Goal: Obtain resource: Obtain resource

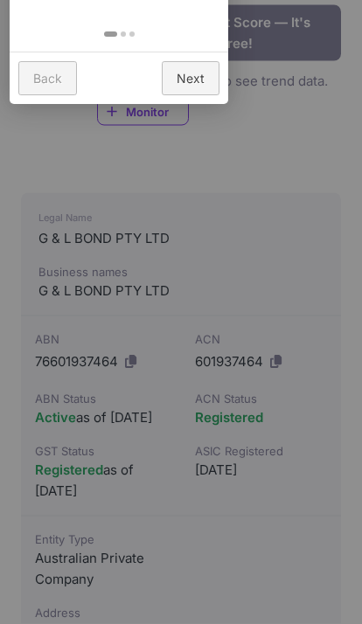
click at [296, 506] on div at bounding box center [181, 312] width 362 height 624
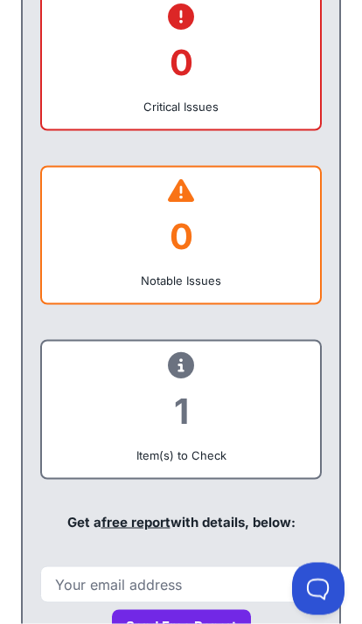
scroll to position [1193, 0]
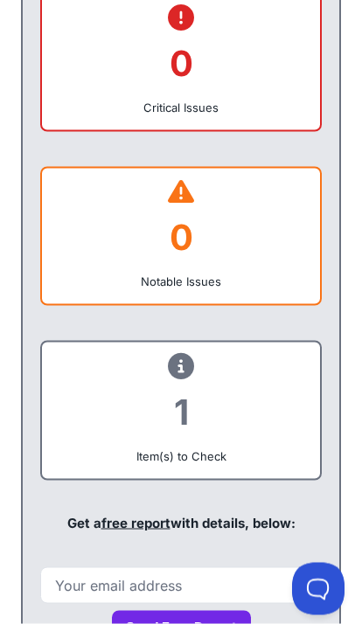
click at [246, 448] on div "1" at bounding box center [181, 412] width 250 height 71
click at [216, 465] on div "Item(s) to Check" at bounding box center [181, 456] width 250 height 17
click at [187, 433] on div "1" at bounding box center [181, 412] width 250 height 71
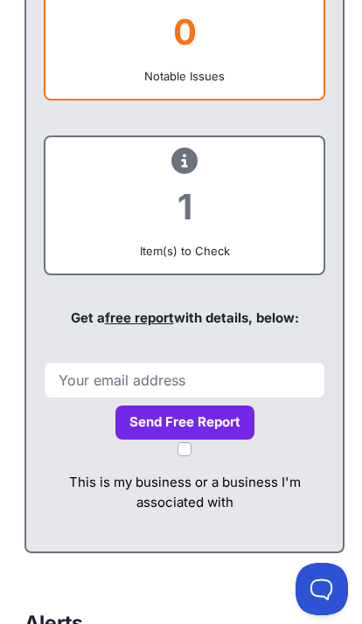
scroll to position [1371, 0]
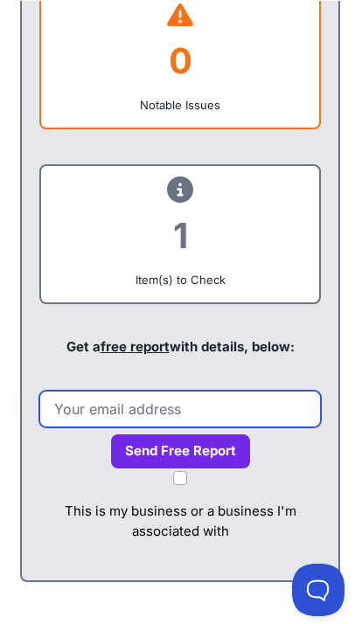
click at [86, 426] on input "email" at bounding box center [180, 408] width 282 height 37
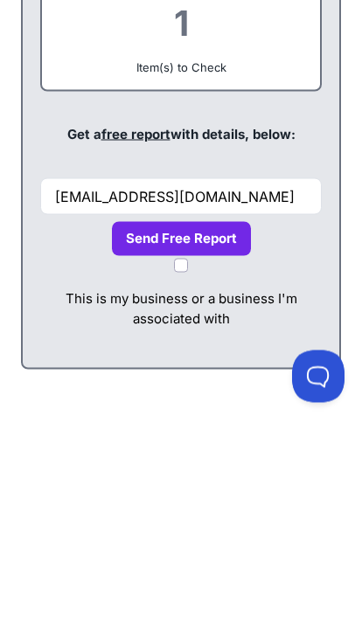
click at [135, 435] on button "Send Free Report" at bounding box center [181, 452] width 139 height 34
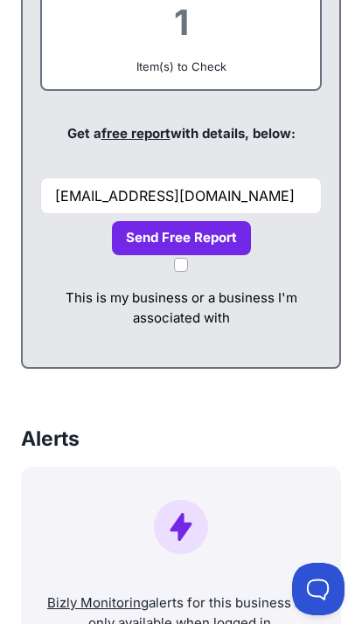
click at [148, 240] on button "Send Free Report" at bounding box center [181, 238] width 139 height 34
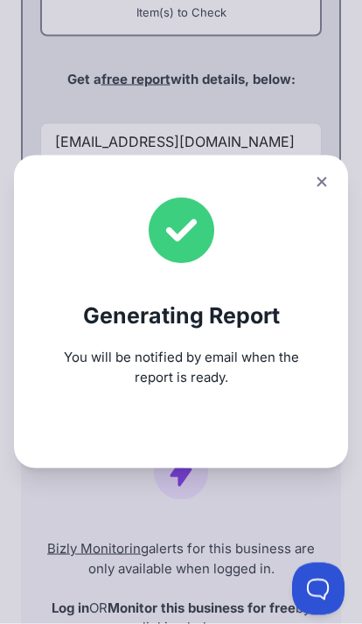
click at [326, 195] on button at bounding box center [322, 182] width 24 height 25
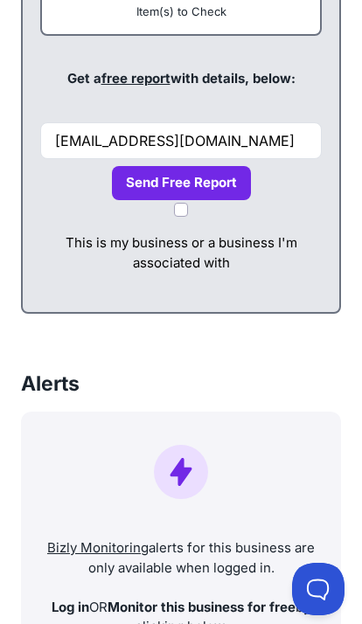
scroll to position [1958, 0]
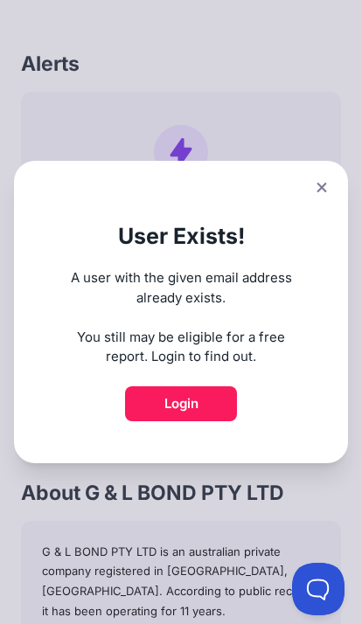
click at [206, 422] on link "Login" at bounding box center [181, 404] width 112 height 35
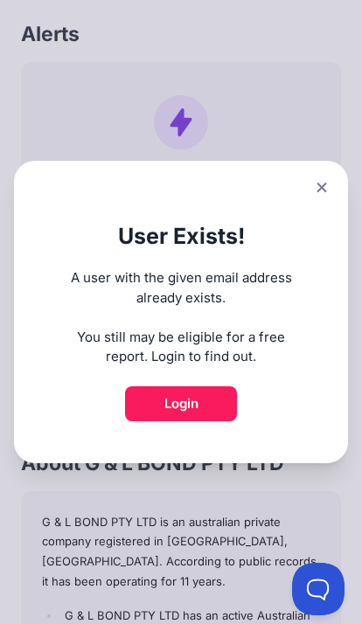
click at [333, 179] on button at bounding box center [322, 187] width 24 height 25
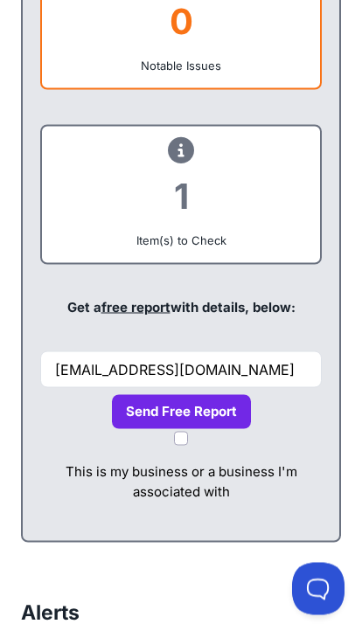
scroll to position [1406, 0]
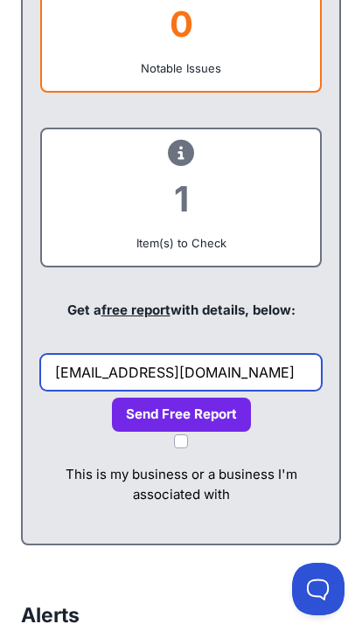
click at [147, 388] on input "megsburkett84@gmail.com" at bounding box center [181, 372] width 282 height 37
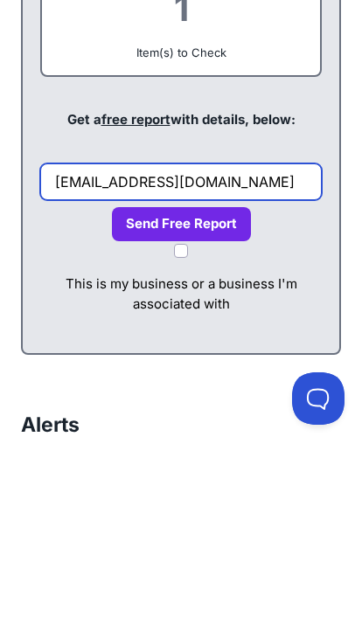
type input "burkettmeg@gmail.com"
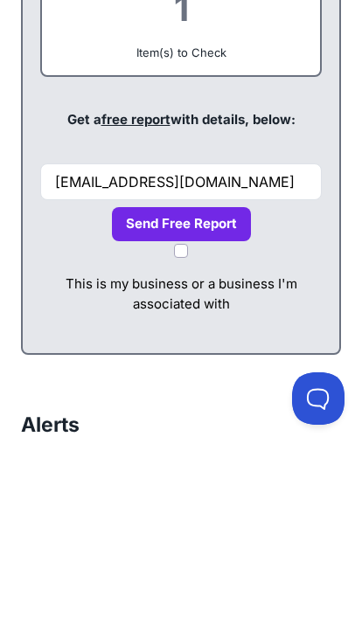
click at [136, 398] on button "Send Free Report" at bounding box center [181, 415] width 139 height 34
